Goal: Task Accomplishment & Management: Use online tool/utility

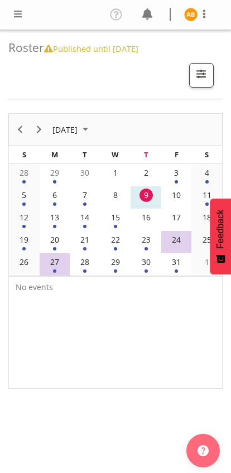
click at [210, 195] on div "11" at bounding box center [206, 195] width 13 height 13
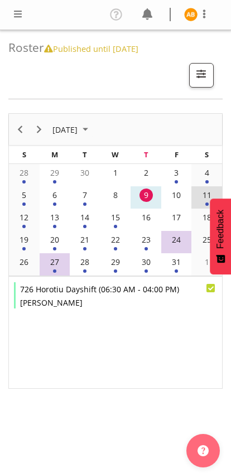
click at [21, 225] on td "12" at bounding box center [24, 220] width 31 height 22
click at [53, 222] on div "13" at bounding box center [54, 217] width 13 height 13
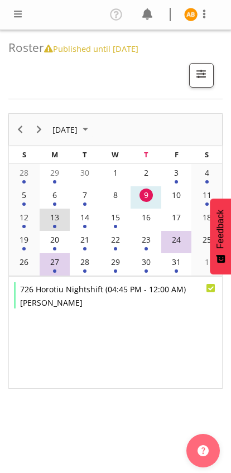
click at [79, 217] on div "14" at bounding box center [84, 217] width 13 height 13
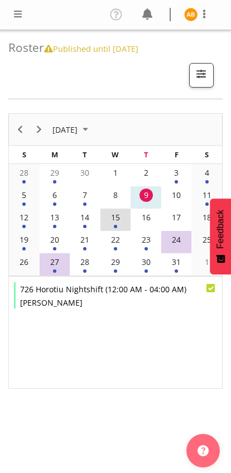
click at [16, 15] on span at bounding box center [17, 13] width 13 height 13
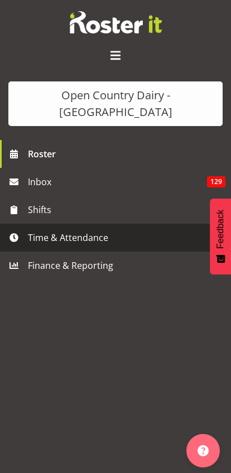
click at [39, 229] on span "Time & Attendance" at bounding box center [118, 237] width 181 height 17
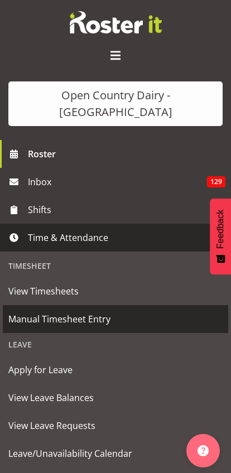
click at [25, 311] on span "Manual Timesheet Entry" at bounding box center [115, 319] width 214 height 17
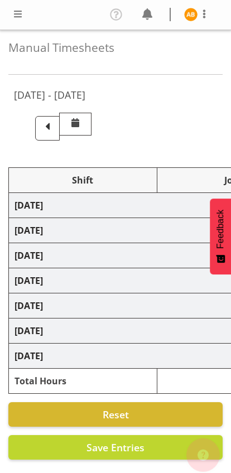
select select "78987"
select select "78954"
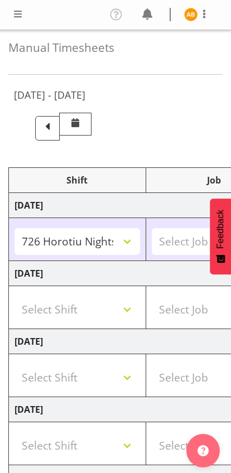
click at [60, 126] on span at bounding box center [47, 128] width 25 height 25
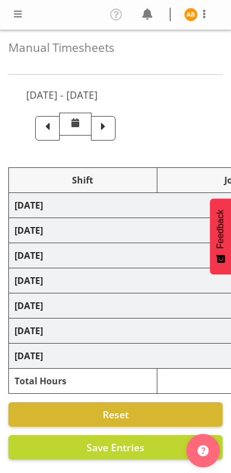
select select "78954"
select select "78947"
select select "78987"
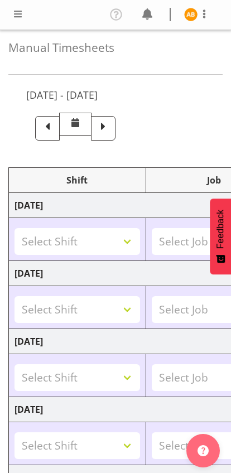
click at [110, 127] on span at bounding box center [103, 126] width 15 height 15
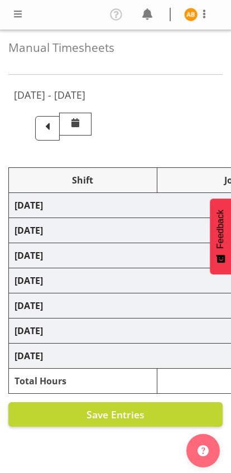
select select "78987"
select select "78954"
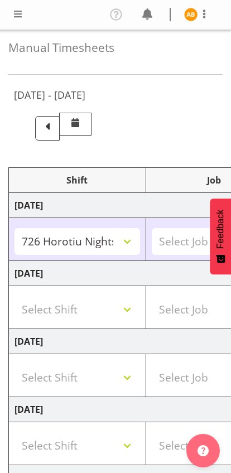
click at [55, 125] on span at bounding box center [47, 126] width 15 height 15
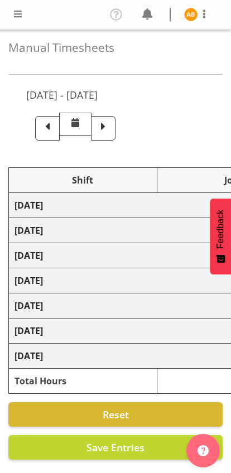
select select "78954"
select select "78947"
select select "78987"
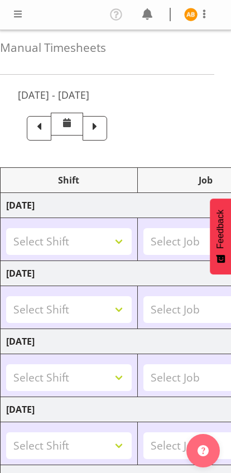
click at [102, 128] on span at bounding box center [95, 126] width 15 height 15
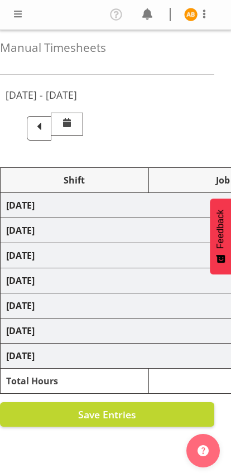
select select "78987"
select select "78954"
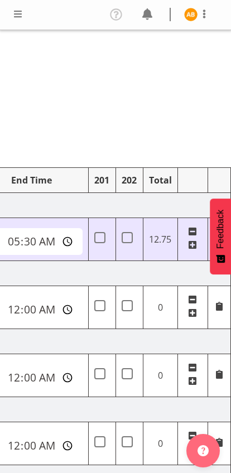
scroll to position [0, 558]
click at [206, 10] on span at bounding box center [203, 13] width 13 height 13
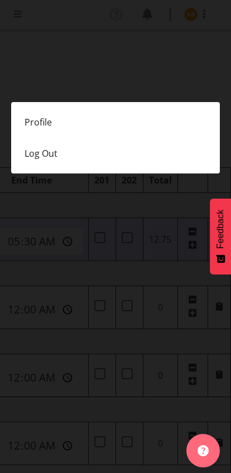
click at [30, 127] on link "Profile" at bounding box center [115, 122] width 209 height 31
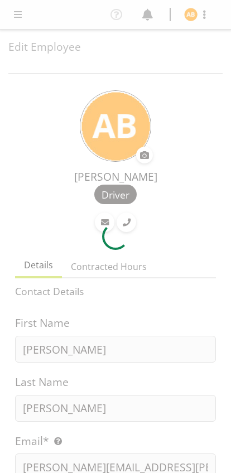
select select "TimelineWeek"
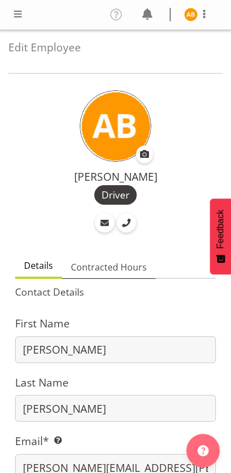
click at [86, 272] on span "Contracted Hours" at bounding box center [109, 266] width 76 height 13
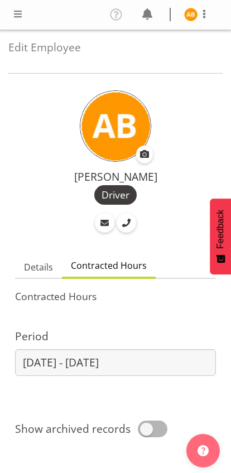
click at [11, 27] on div "Profile Log Out" at bounding box center [115, 15] width 231 height 30
click at [17, 17] on span at bounding box center [17, 13] width 13 height 13
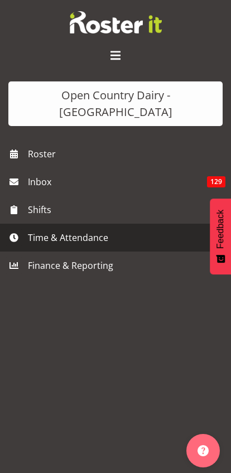
click at [32, 229] on span "Time & Attendance" at bounding box center [118, 237] width 181 height 17
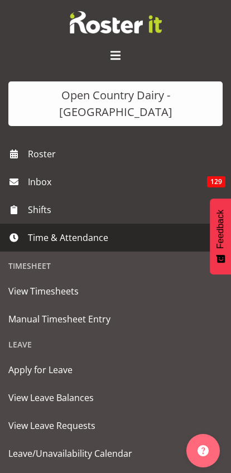
click at [19, 311] on span "Manual Timesheet Entry" at bounding box center [115, 319] width 214 height 17
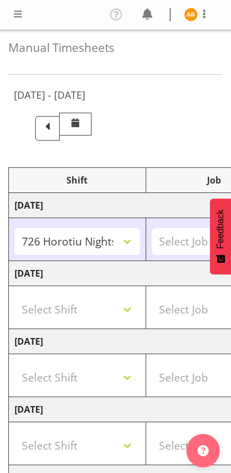
select select "78987"
select select "78954"
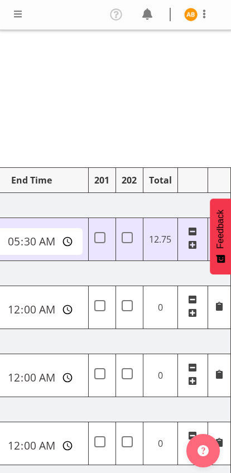
scroll to position [0, 558]
